Goal: Navigation & Orientation: Find specific page/section

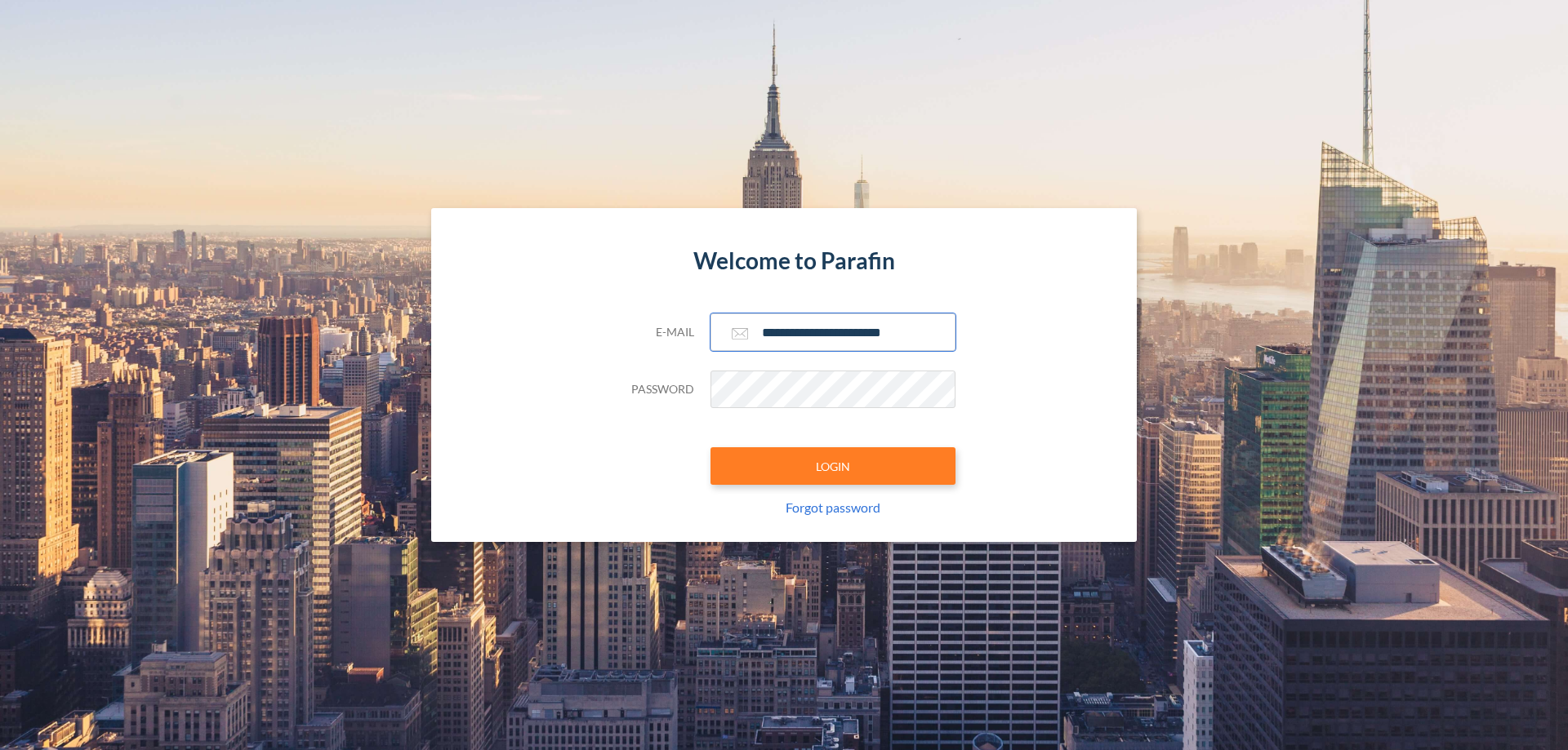
type input "**********"
click at [833, 466] on button "LOGIN" at bounding box center [833, 466] width 245 height 38
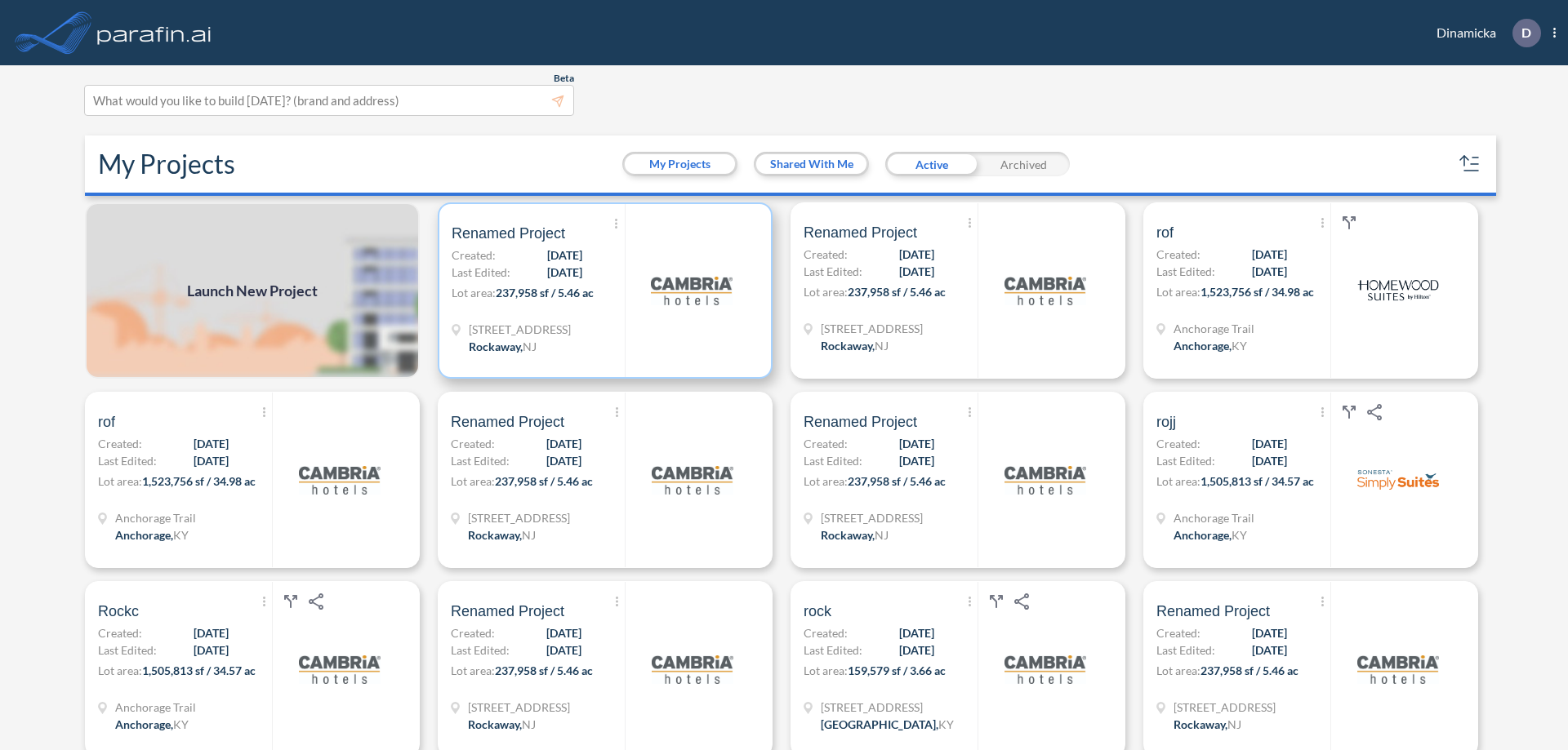
scroll to position [4, 0]
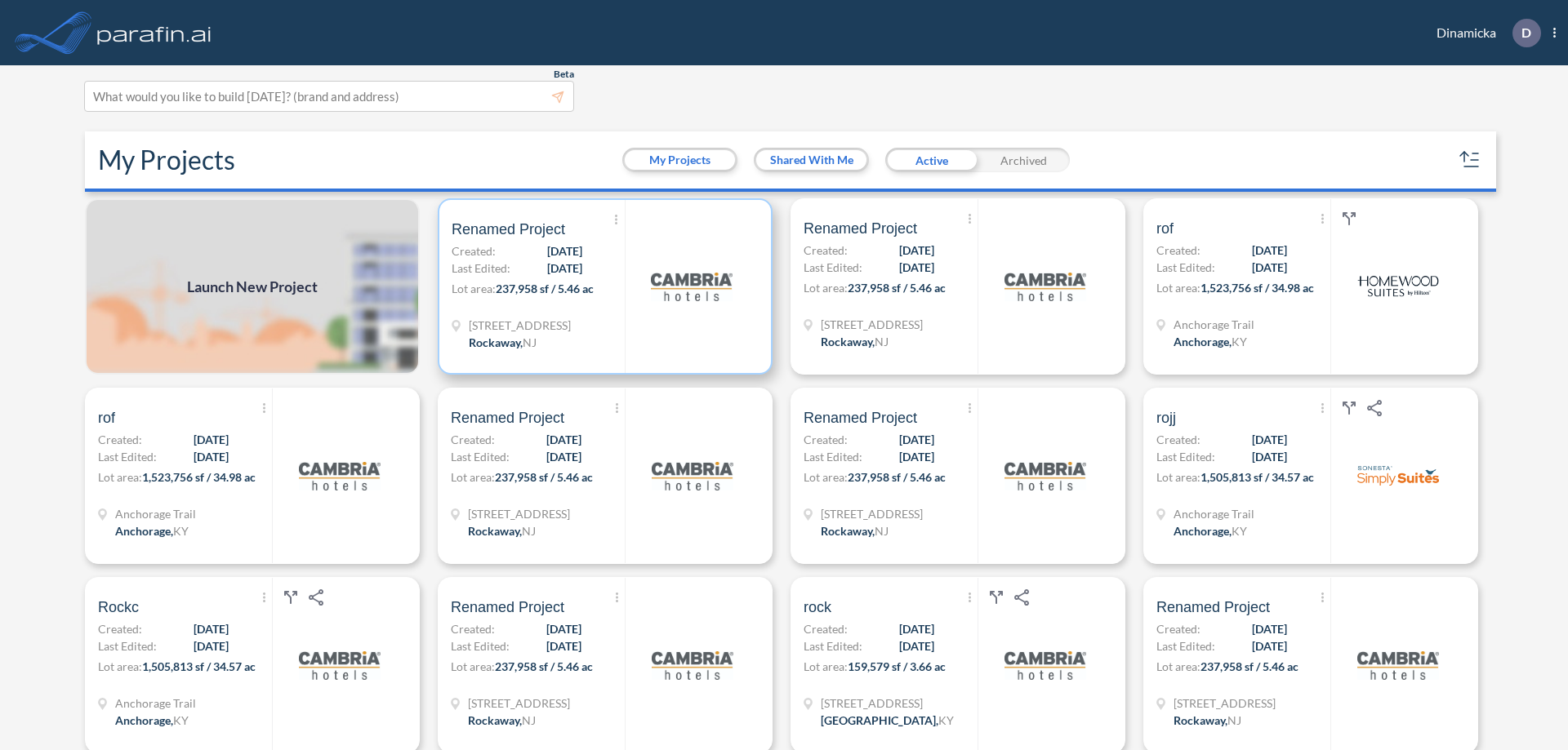
click at [602, 286] on p "Lot area: 237,958 sf / 5.46 ac" at bounding box center [537, 292] width 173 height 23
